Goal: Task Accomplishment & Management: Manage account settings

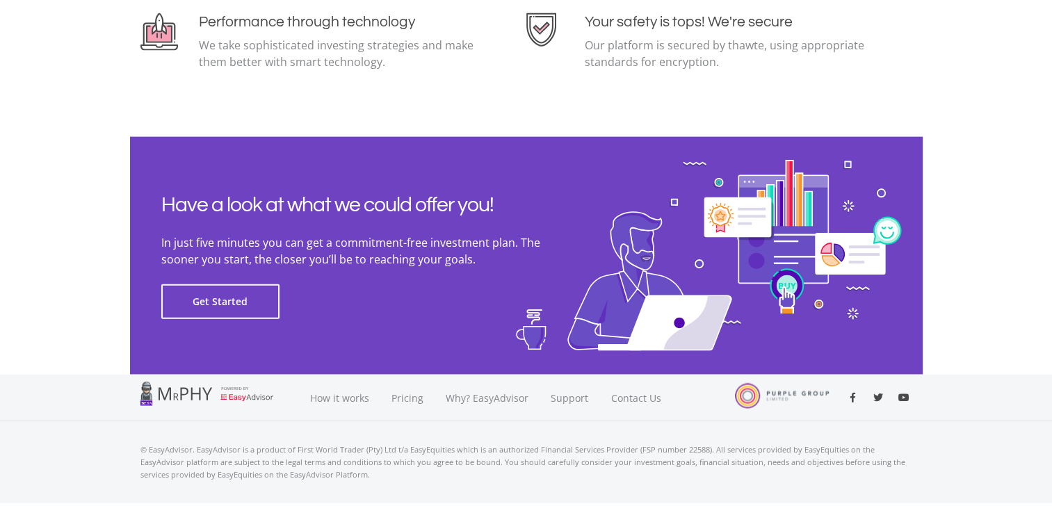
scroll to position [3139, 0]
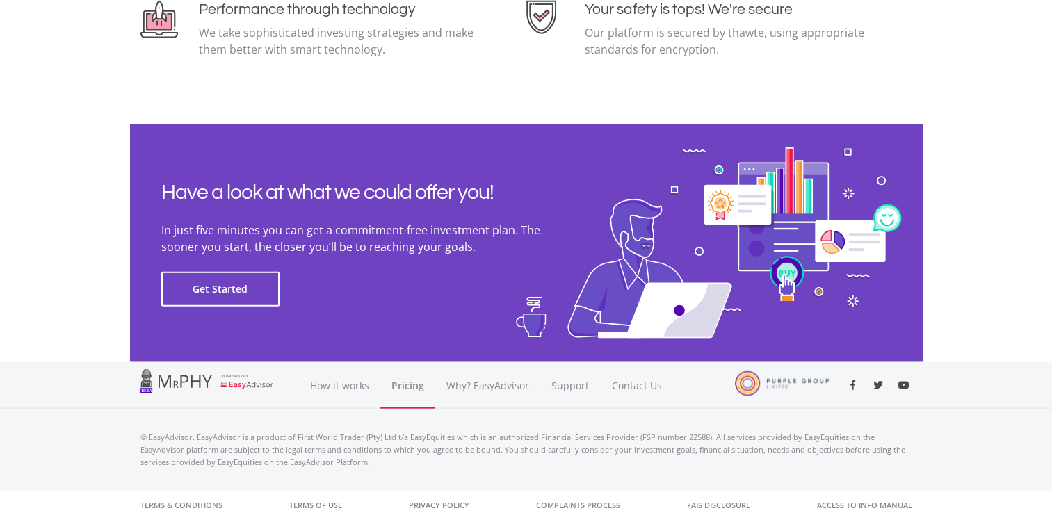
click at [408, 388] on link "Pricing" at bounding box center [408, 385] width 55 height 47
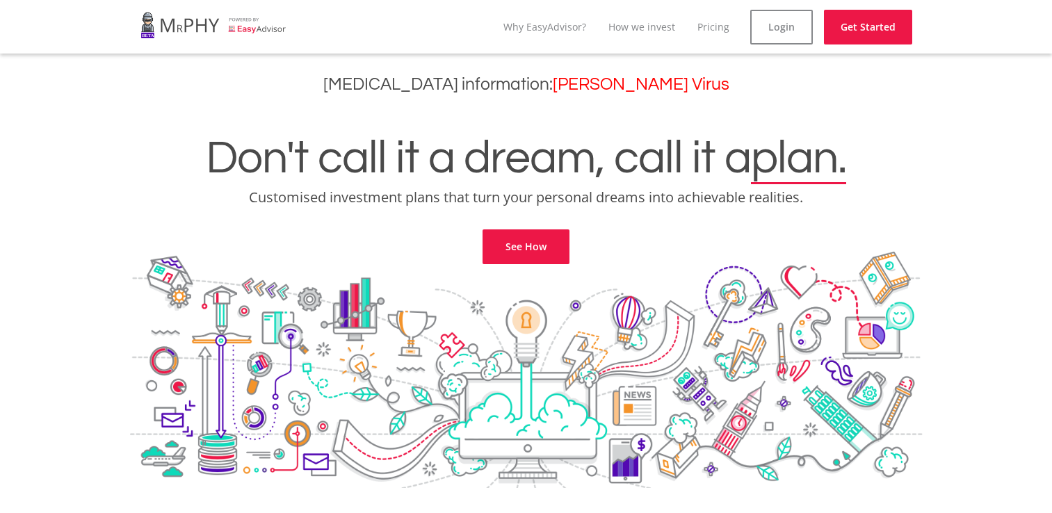
scroll to position [2546, 0]
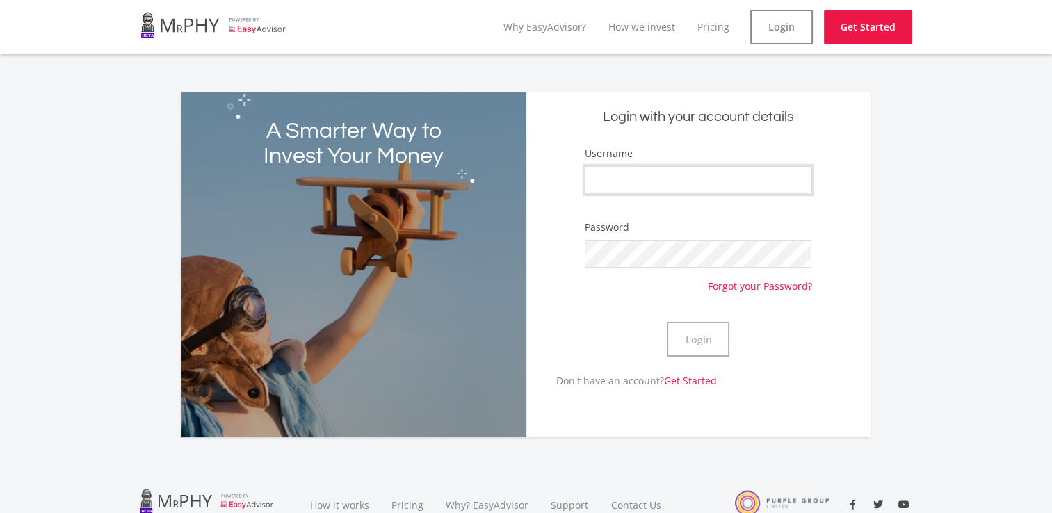
click at [664, 183] on input "Username" at bounding box center [698, 180] width 227 height 28
click at [738, 182] on input "thembasolomon29@gmail.com" at bounding box center [698, 180] width 227 height 28
type input "t"
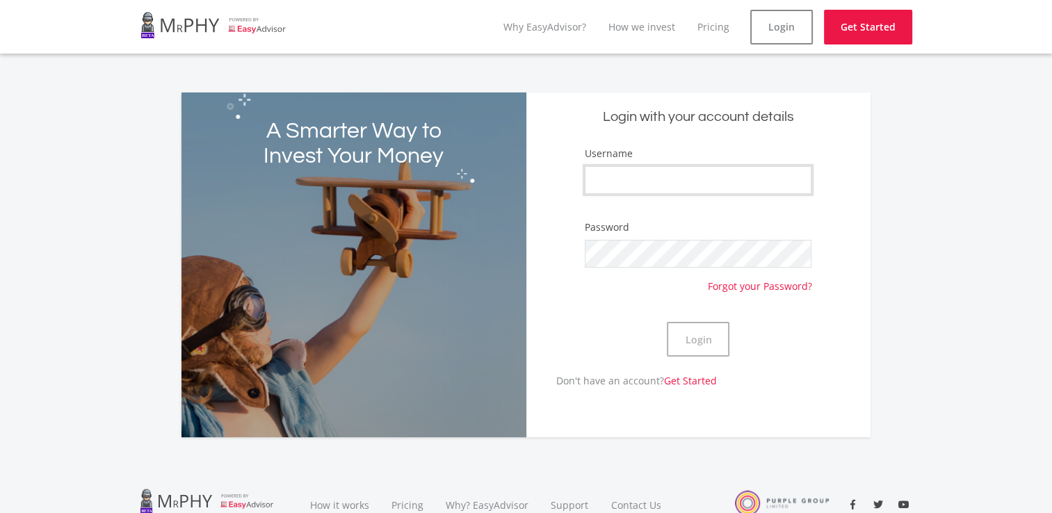
click at [712, 185] on input "Username" at bounding box center [698, 180] width 227 height 28
type input "themba solomon dhlamini"
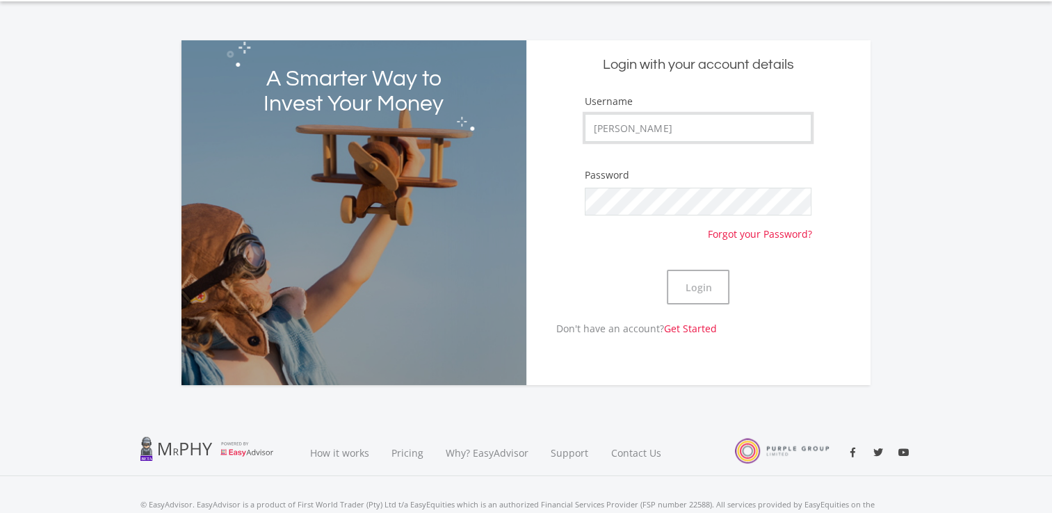
scroll to position [30, 0]
